Goal: Navigation & Orientation: Find specific page/section

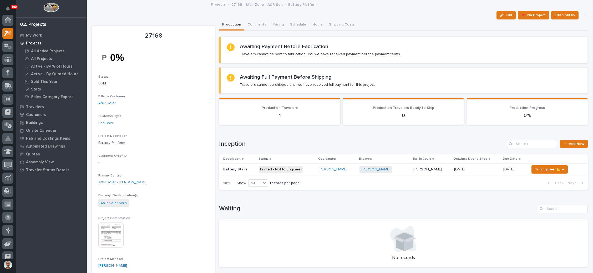
scroll to position [13, 0]
click at [37, 32] on div "My Work" at bounding box center [51, 35] width 68 height 7
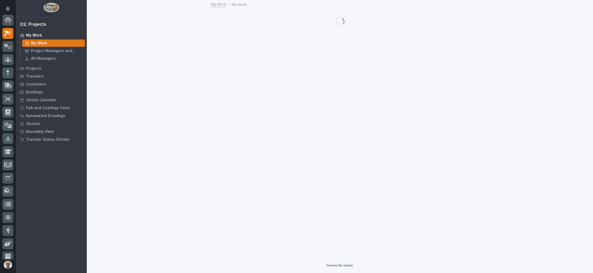
scroll to position [13, 0]
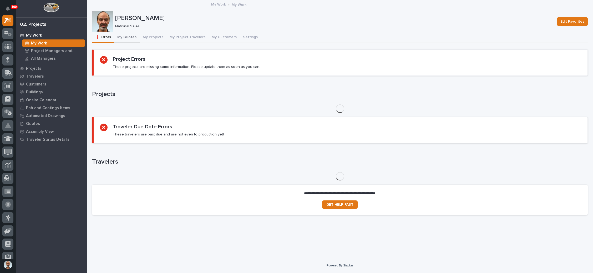
click at [130, 34] on button "My Quotes" at bounding box center [127, 37] width 26 height 11
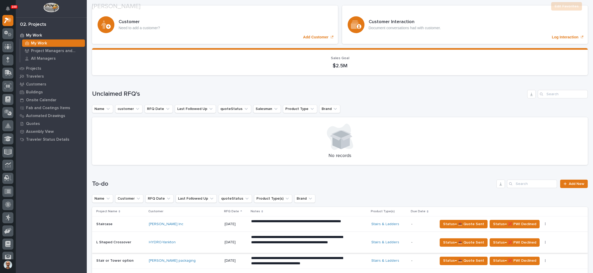
scroll to position [50, 0]
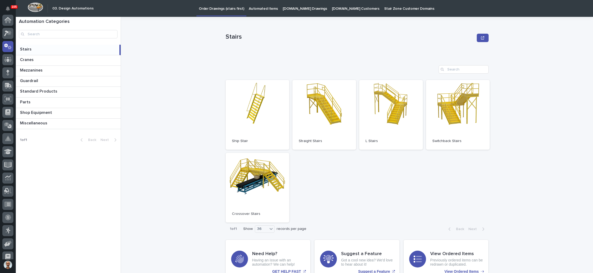
scroll to position [26, 0]
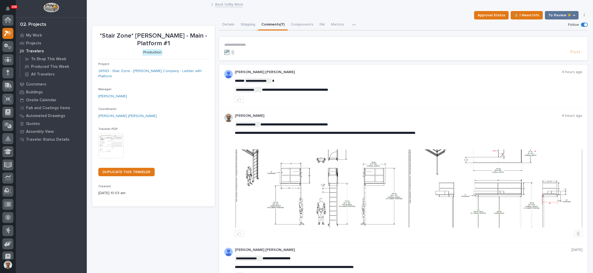
scroll to position [13, 0]
